Goal: Task Accomplishment & Management: Use online tool/utility

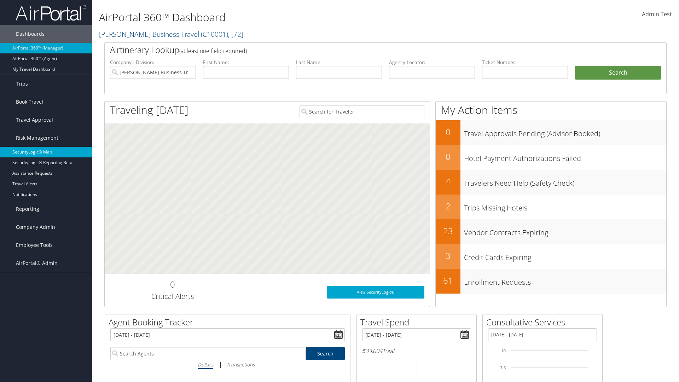
click at [46, 152] on link "SecurityLogic® Map" at bounding box center [46, 152] width 92 height 11
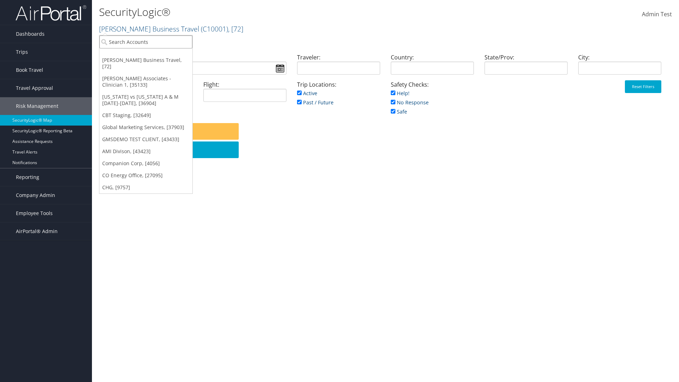
click at [146, 42] on input "search" at bounding box center [145, 41] width 93 height 13
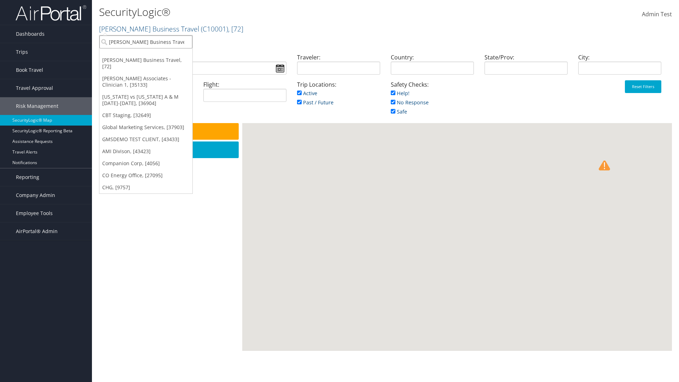
type input "[PERSON_NAME] Business Travel"
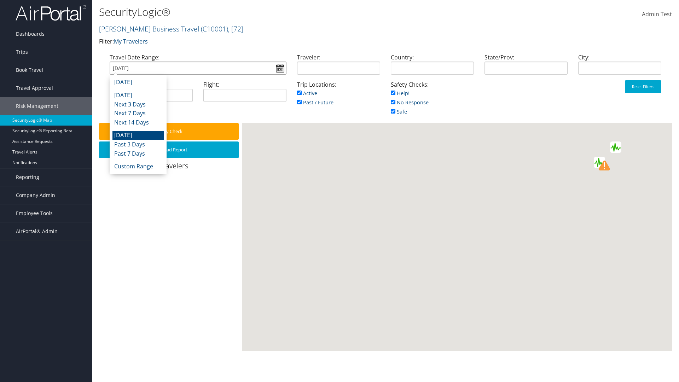
click at [198, 68] on input "[DATE]" at bounding box center [198, 68] width 177 height 13
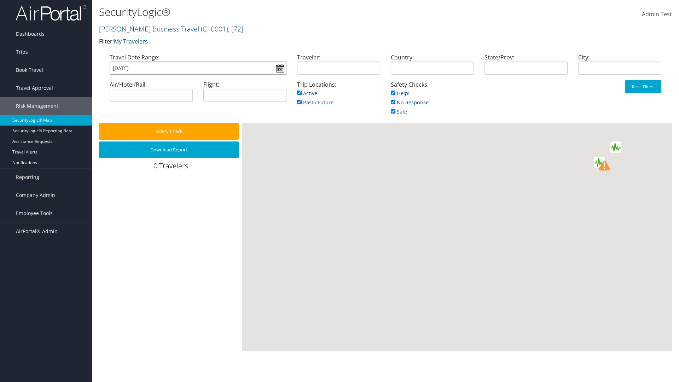
click at [198, 68] on input "[DATE]" at bounding box center [198, 68] width 177 height 13
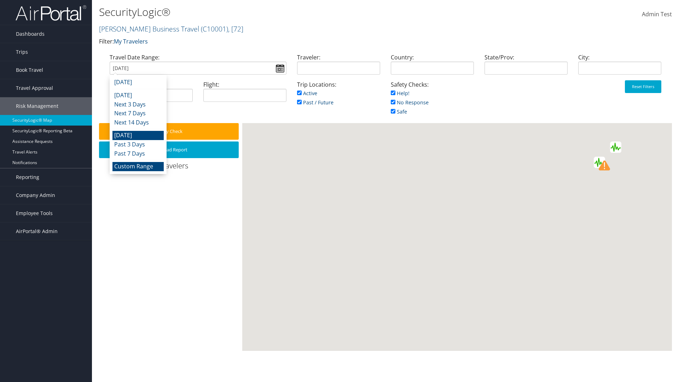
click at [138, 166] on li "Custom Range" at bounding box center [138, 166] width 51 height 9
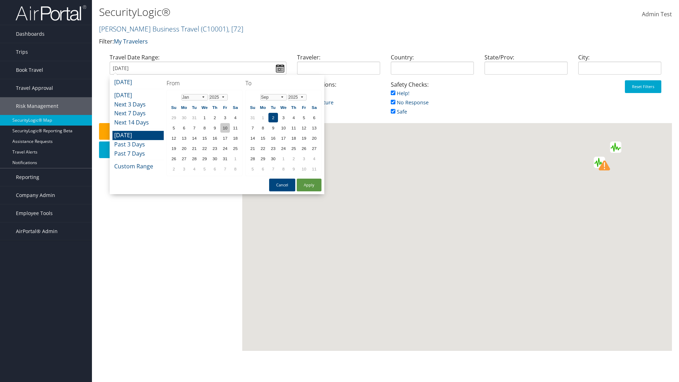
click at [225, 128] on td "10" at bounding box center [225, 128] width 10 height 10
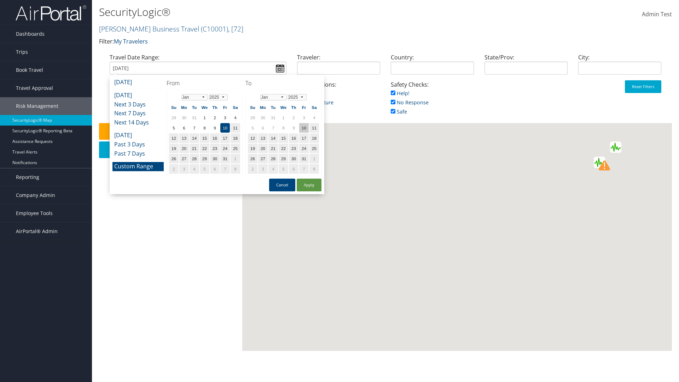
click at [304, 128] on td "10" at bounding box center [304, 128] width 10 height 10
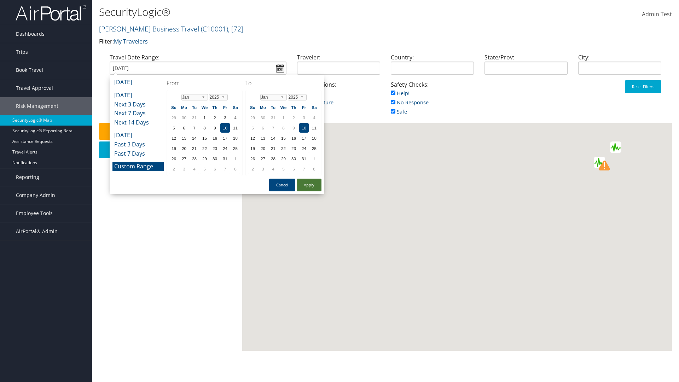
click at [309, 185] on button "Apply" at bounding box center [309, 185] width 25 height 13
type input "[DATE]"
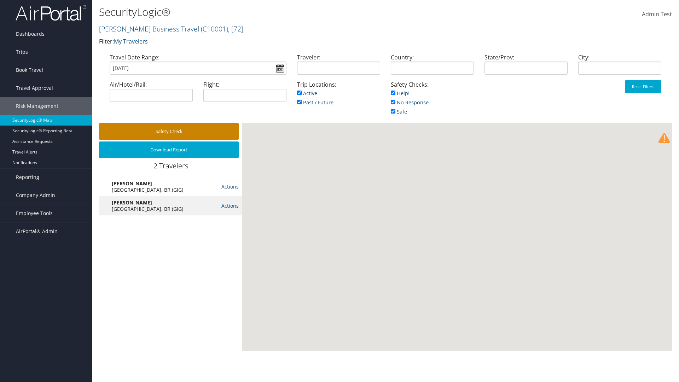
click at [169, 131] on button "Safety Check" at bounding box center [169, 131] width 140 height 17
